Goal: Task Accomplishment & Management: Use online tool/utility

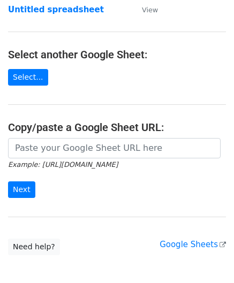
scroll to position [107, 0]
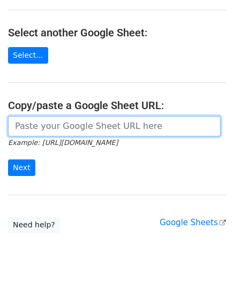
click at [57, 126] on input "url" at bounding box center [114, 126] width 212 height 20
paste input "https://docs.google.com/spreadsheets/d/1cDFbhu_YHOVfhqZK8uDWEMjOcmH1ypELoDBwnNt…"
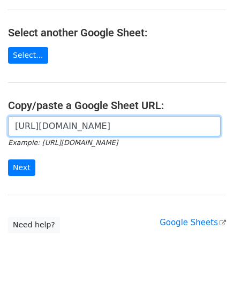
scroll to position [0, 250]
type input "https://docs.google.com/spreadsheets/d/1cDFbhu_YHOVfhqZK8uDWEMjOcmH1ypELoDBwnNt…"
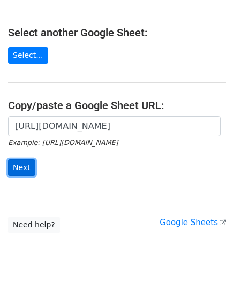
click at [26, 167] on input "Next" at bounding box center [21, 167] width 27 height 17
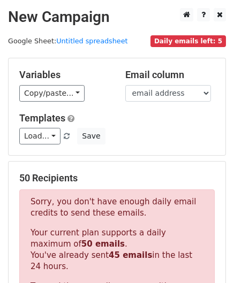
scroll to position [361, 0]
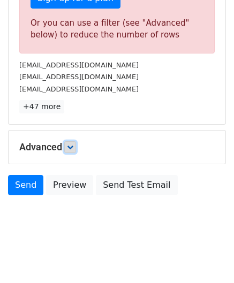
click at [69, 145] on icon at bounding box center [70, 147] width 6 height 6
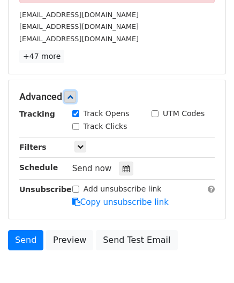
scroll to position [414, 0]
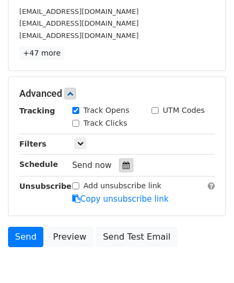
click at [122, 163] on icon at bounding box center [125, 164] width 7 height 7
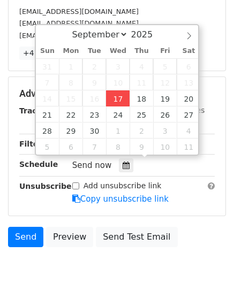
type input "[DATE] 12:00"
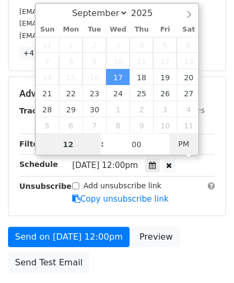
paste input "3"
type input "3"
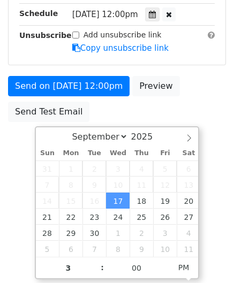
type input "[DATE] 15:00"
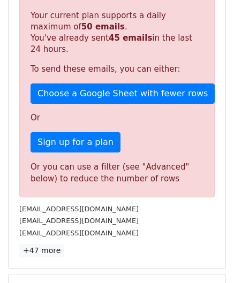
scroll to position [490, 0]
